Goal: Task Accomplishment & Management: Manage account settings

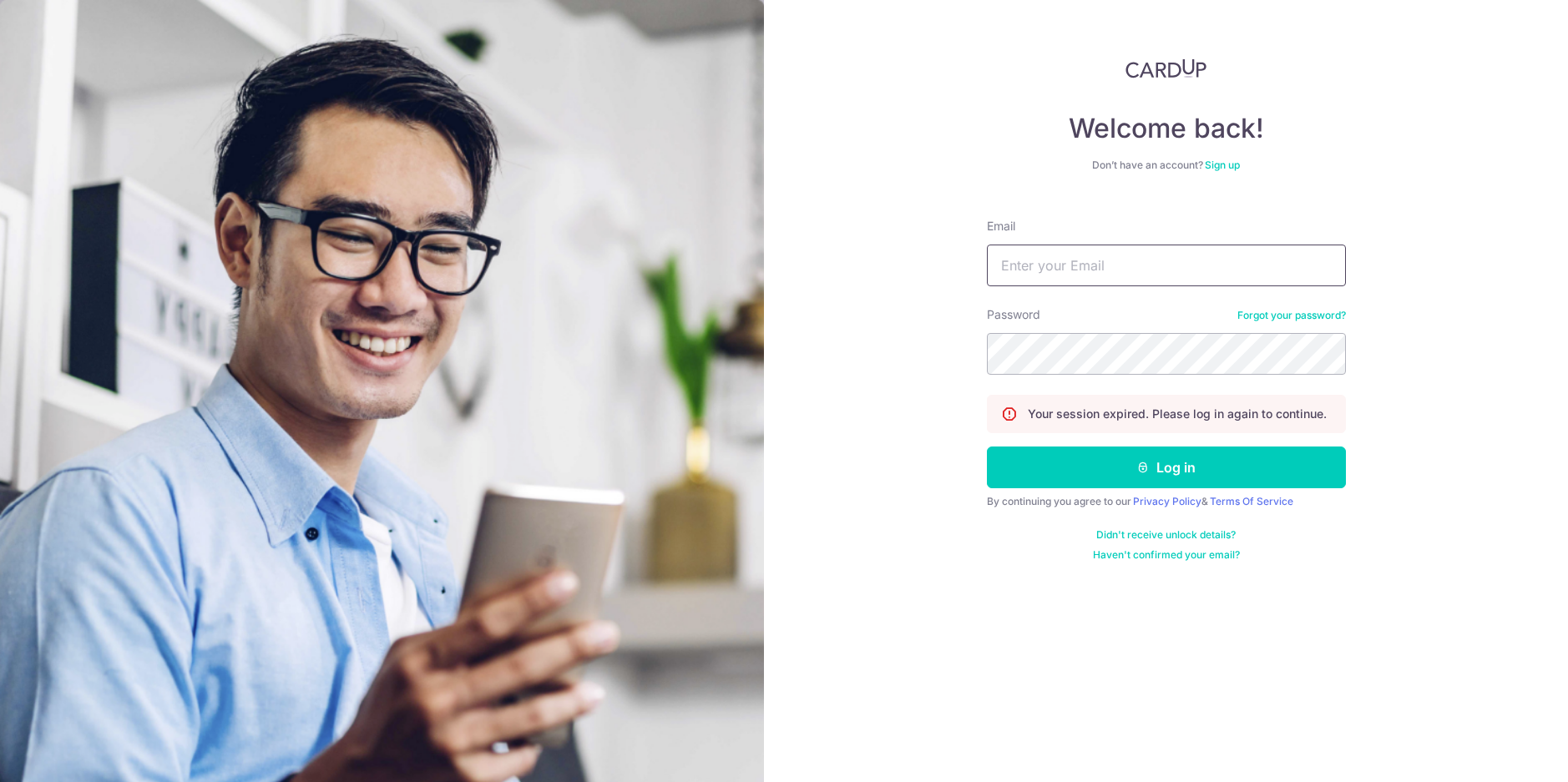
click at [1138, 261] on input "Email" at bounding box center [1166, 265] width 359 height 42
type input "[PERSON_NAME][EMAIL_ADDRESS][PERSON_NAME][DOMAIN_NAME]"
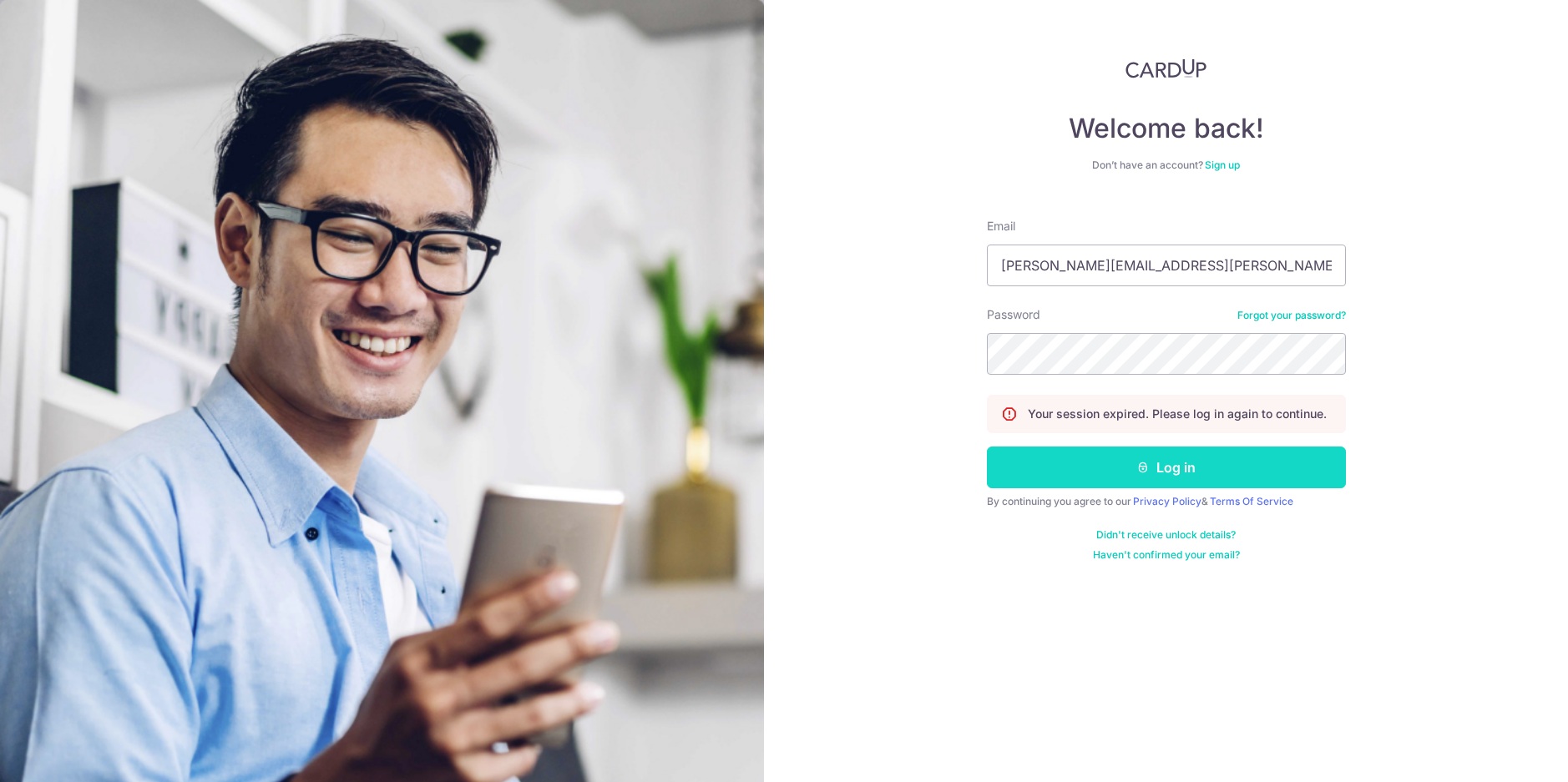
click at [1151, 467] on button "Log in" at bounding box center [1166, 467] width 359 height 42
